Goal: Task Accomplishment & Management: Use online tool/utility

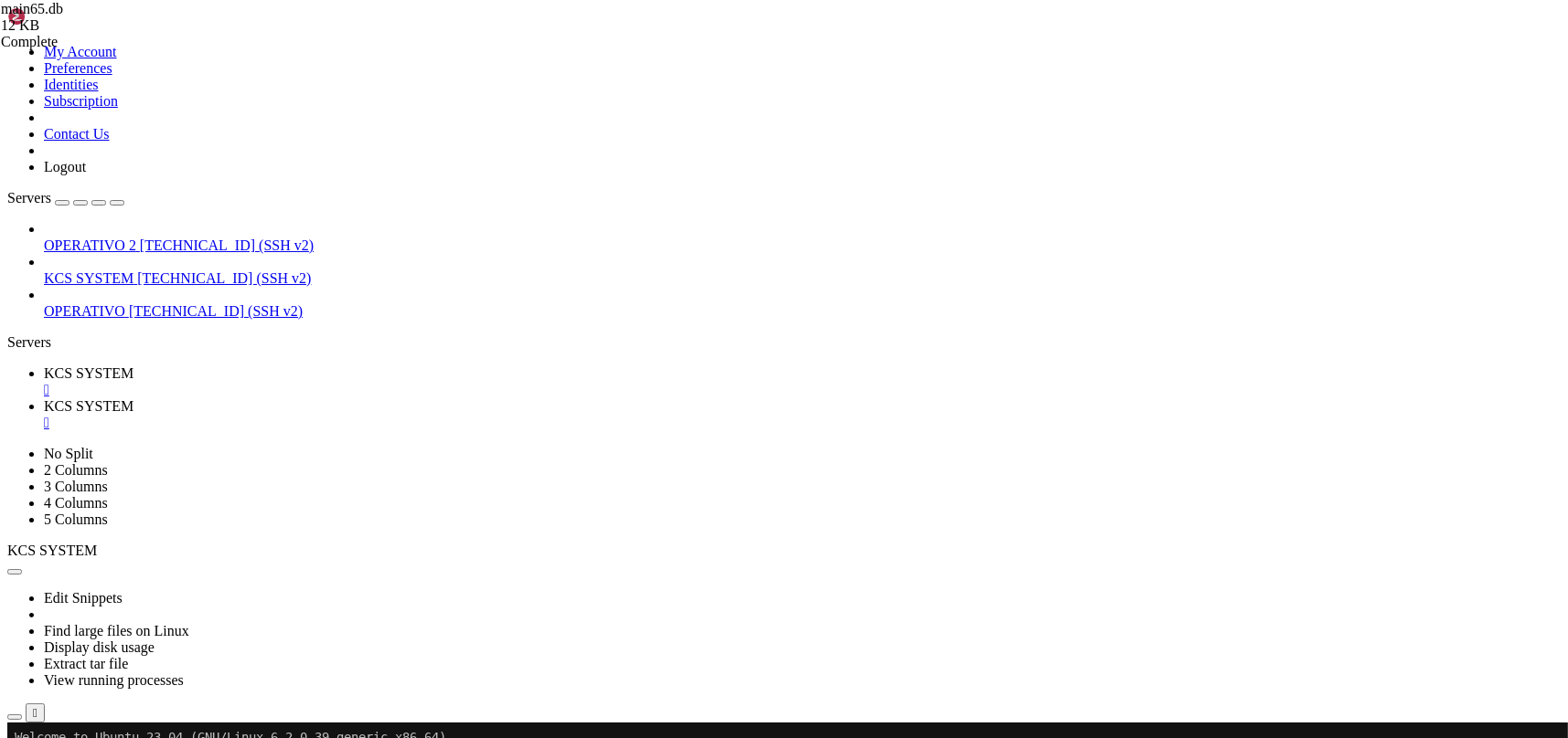
scroll to position [3410, 0]
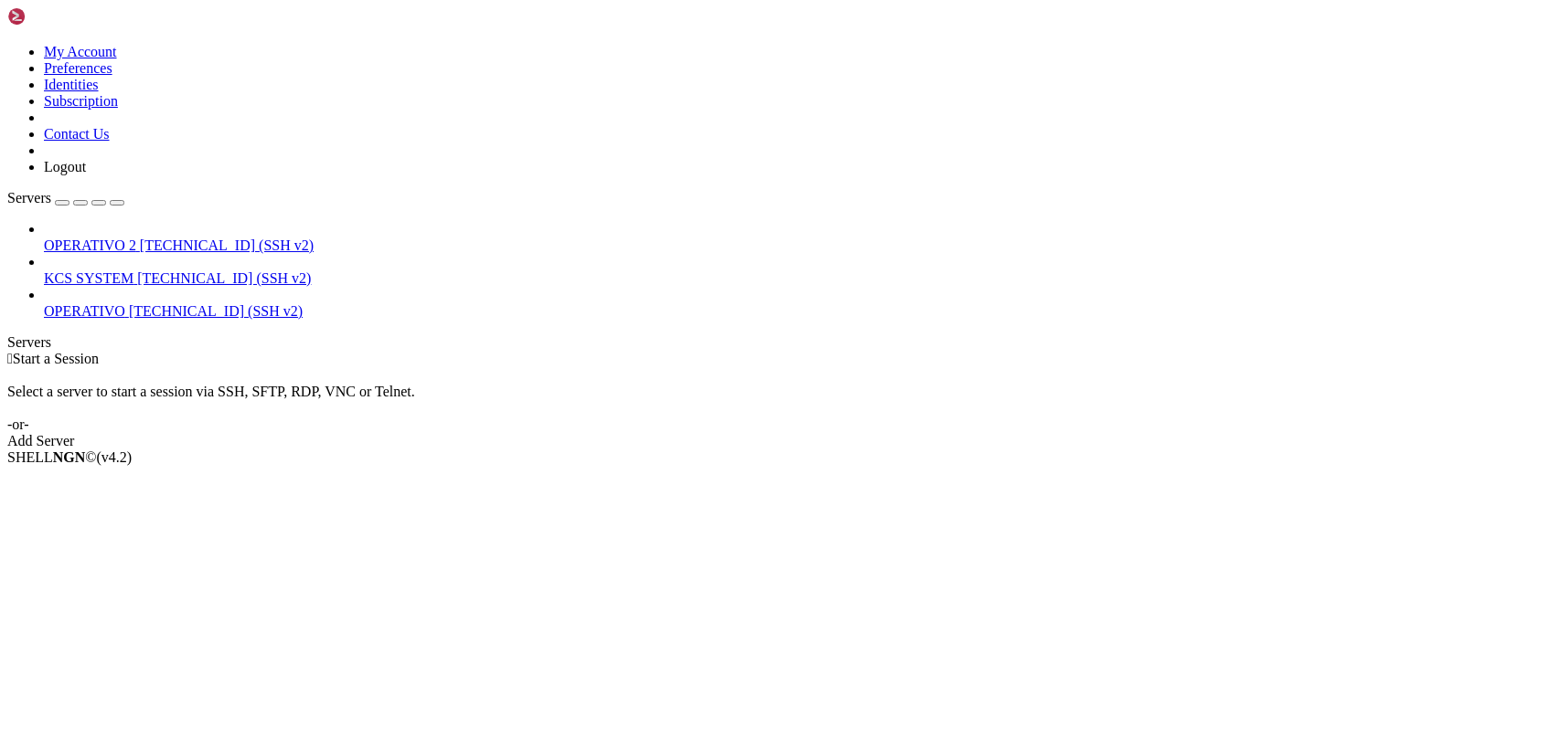
click at [142, 271] on span "[TECHNICAL_ID] (SSH v2)" at bounding box center [224, 278] width 174 height 16
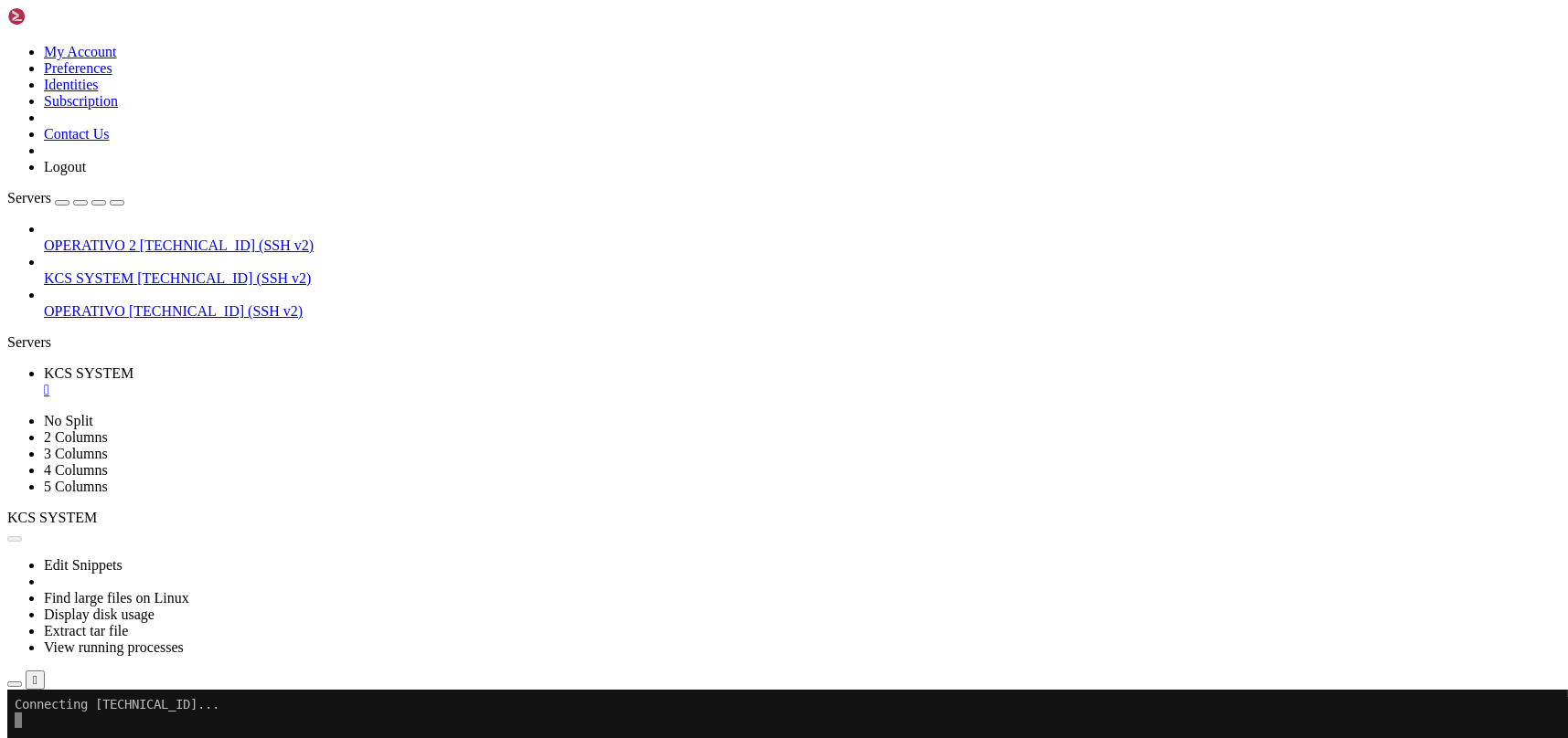
click at [15, 685] on icon "button" at bounding box center [15, 685] width 0 height 0
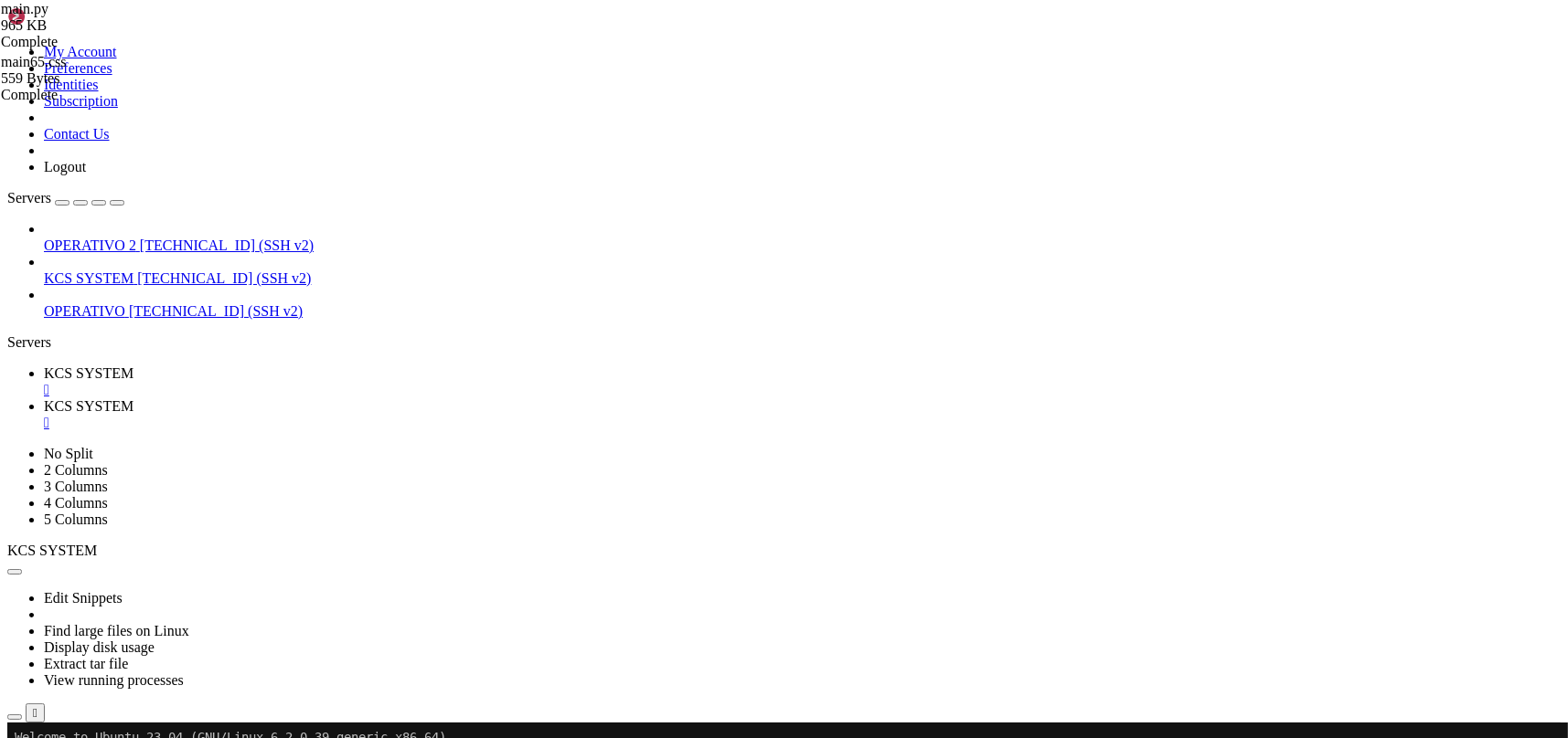
scroll to position [365, 0]
type input "/home/ubuntu/31-app-odoo2/templates"
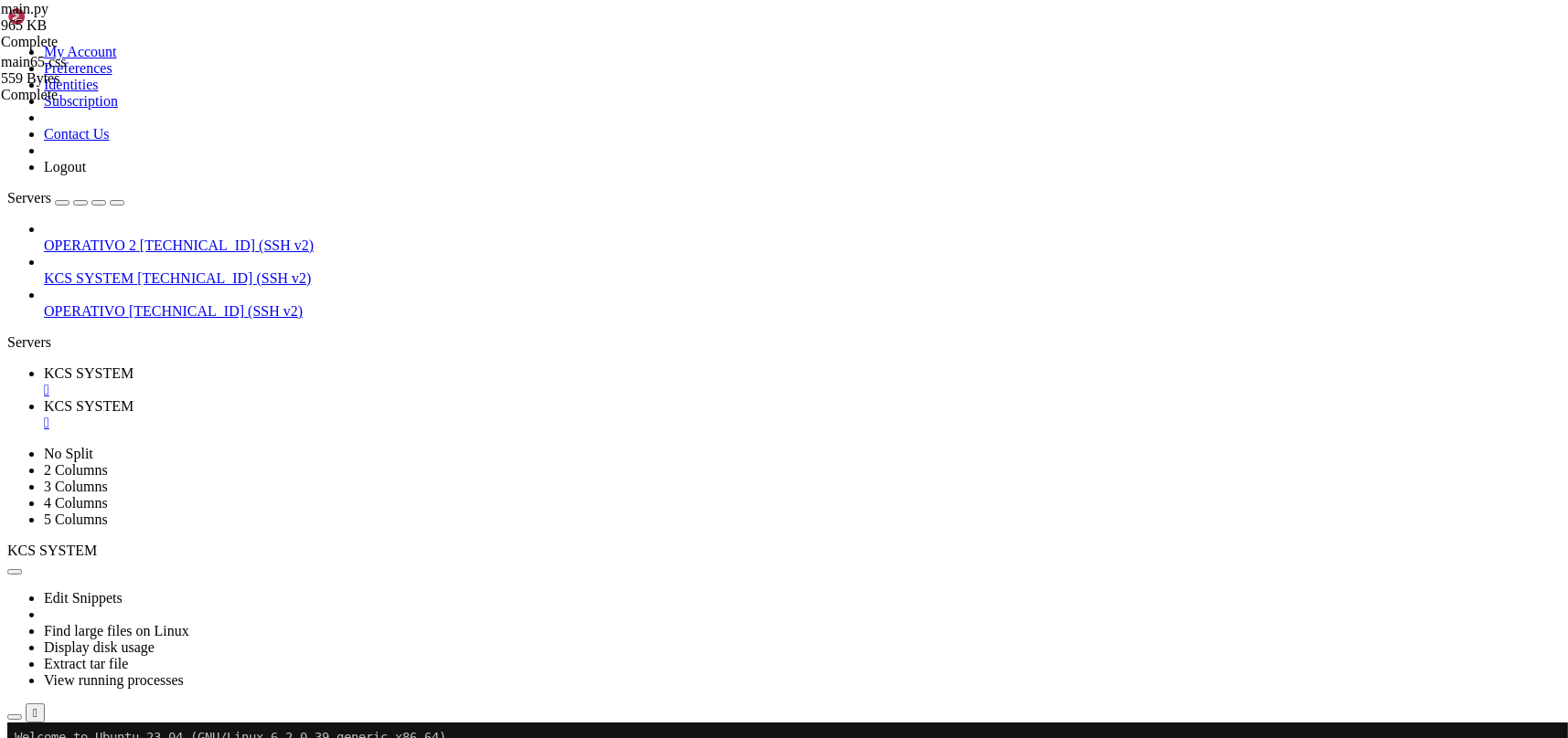
click at [134, 365] on span "KCS SYSTEM" at bounding box center [88, 373] width 89 height 16
click at [479, 398] on link "KCS SYSTEM " at bounding box center [802, 415] width 1516 height 33
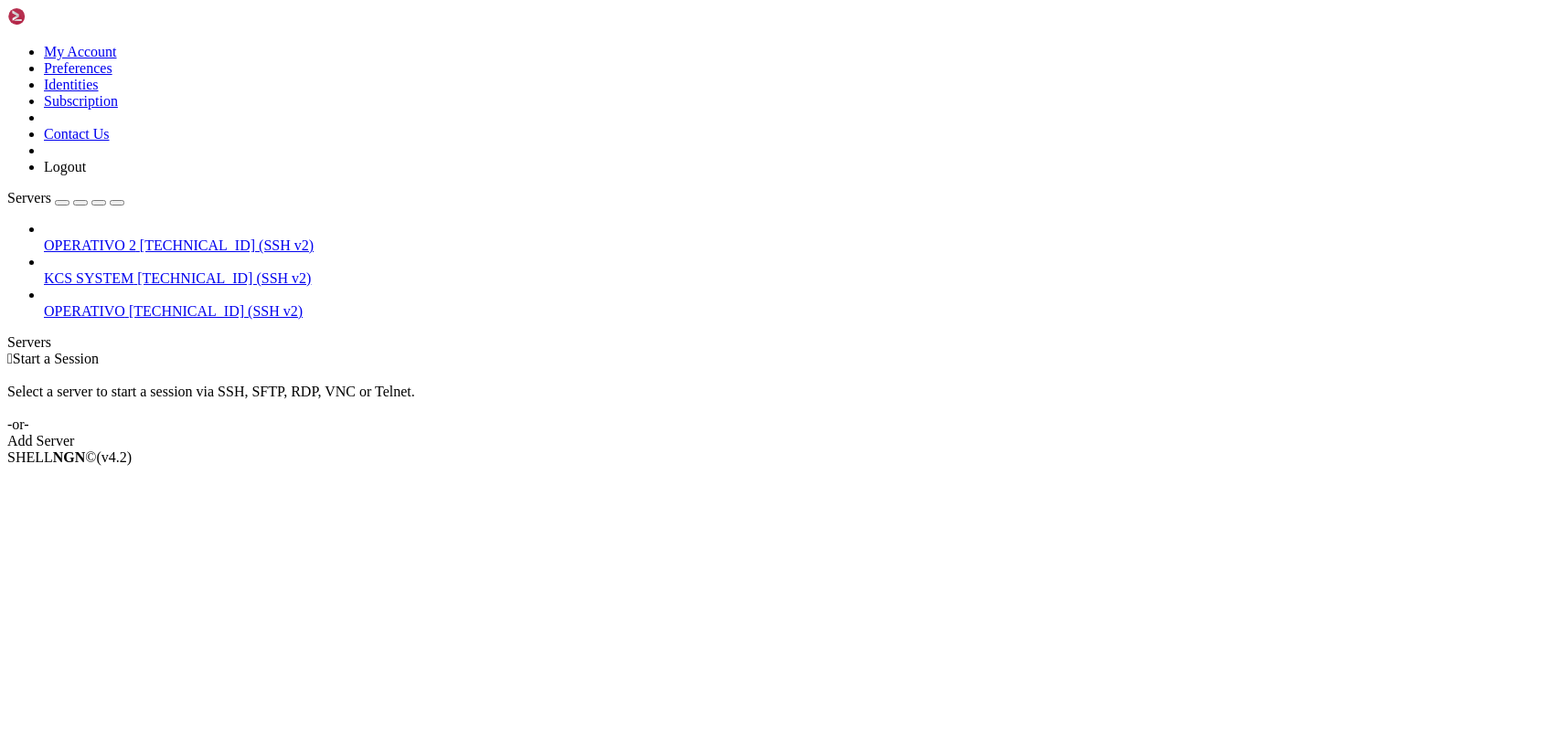
click at [137, 271] on span "[TECHNICAL_ID] (SSH v2)" at bounding box center [224, 278] width 174 height 16
